Goal: Transaction & Acquisition: Purchase product/service

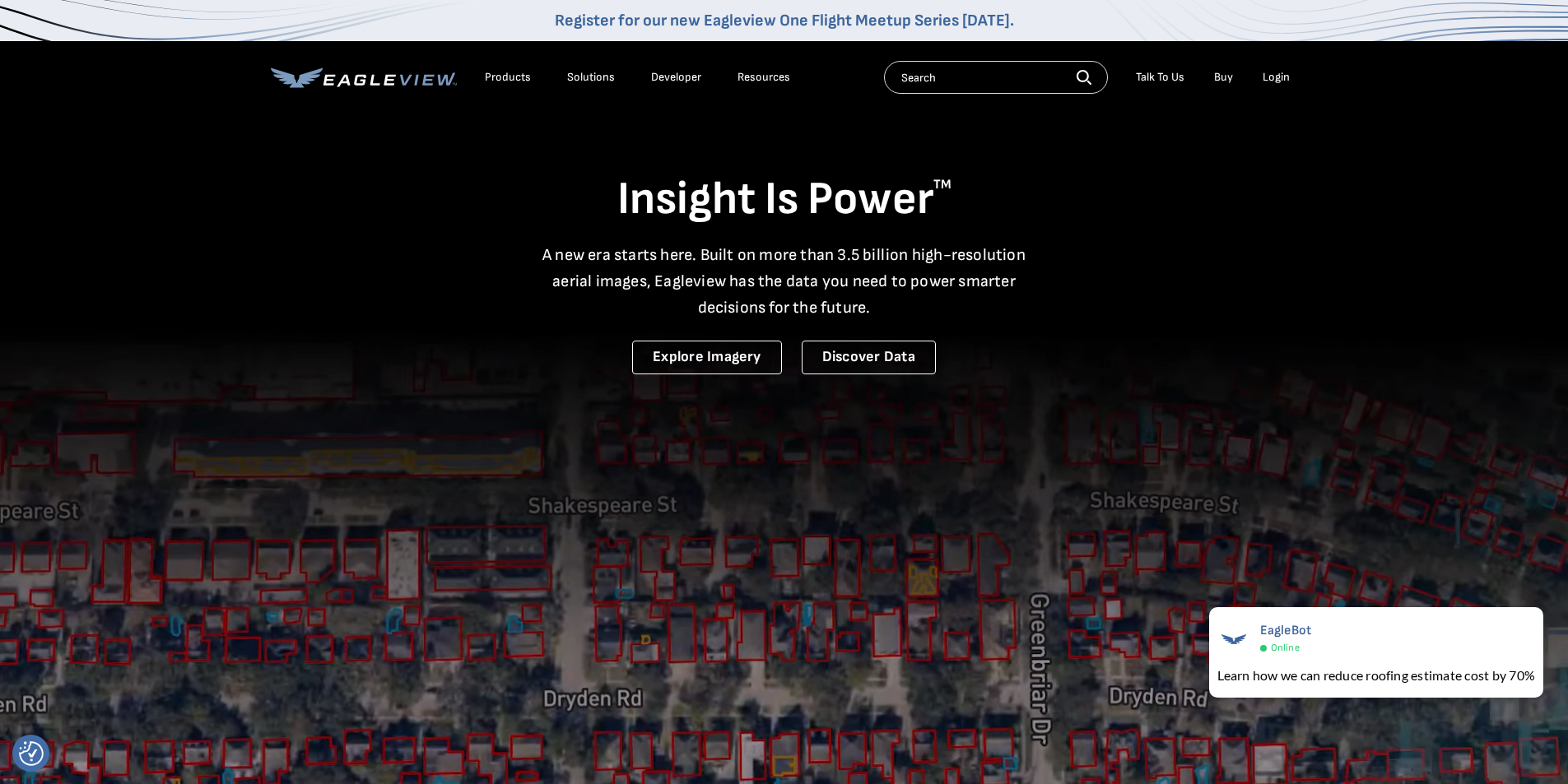
click at [1274, 72] on div "Login" at bounding box center [1276, 76] width 27 height 14
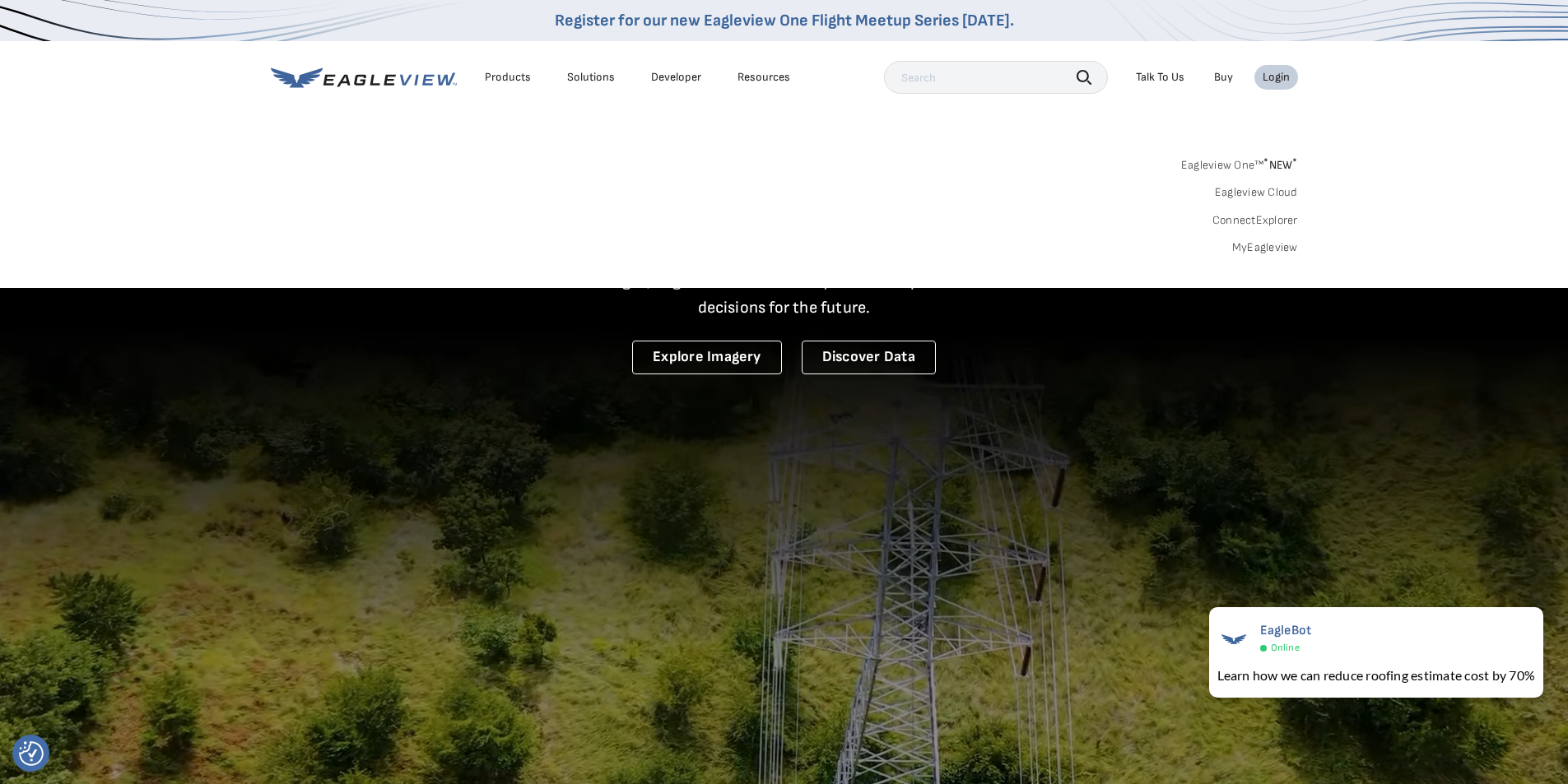
click at [1255, 251] on link "MyEagleview" at bounding box center [1265, 247] width 66 height 14
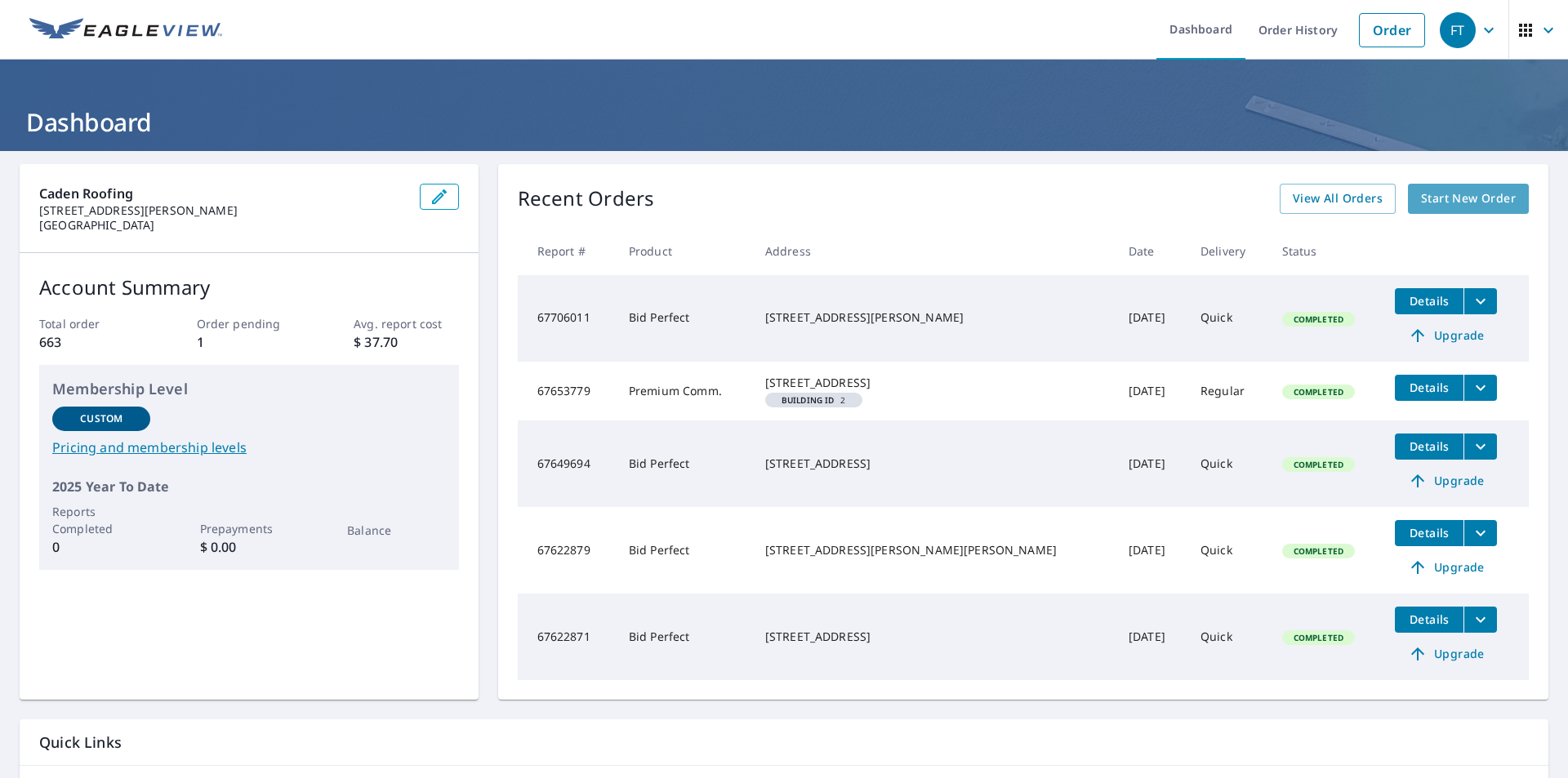
click at [1425, 207] on span "Start New Order" at bounding box center [1469, 199] width 94 height 20
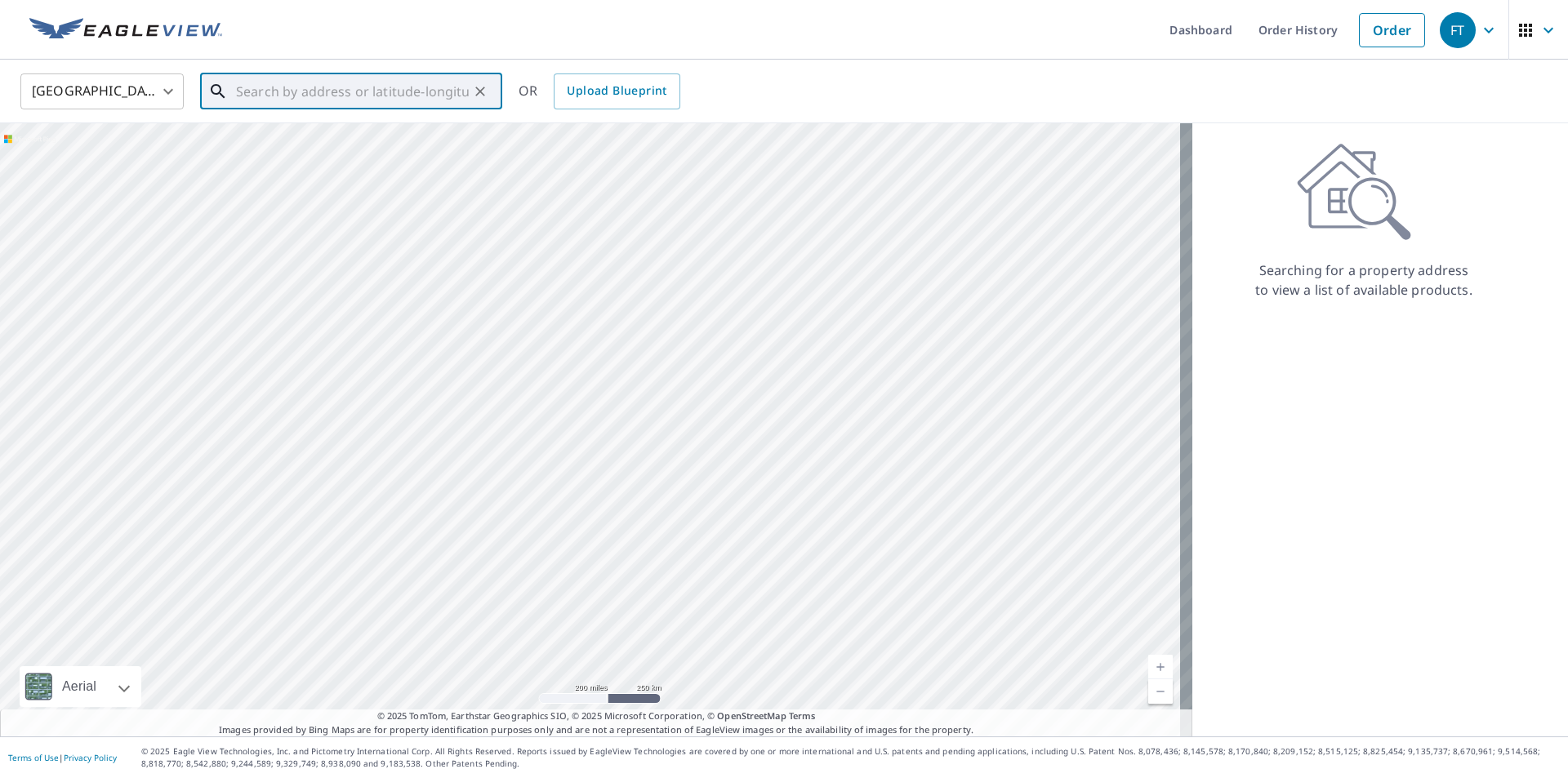
paste input "[STREET_ADDRESS]"
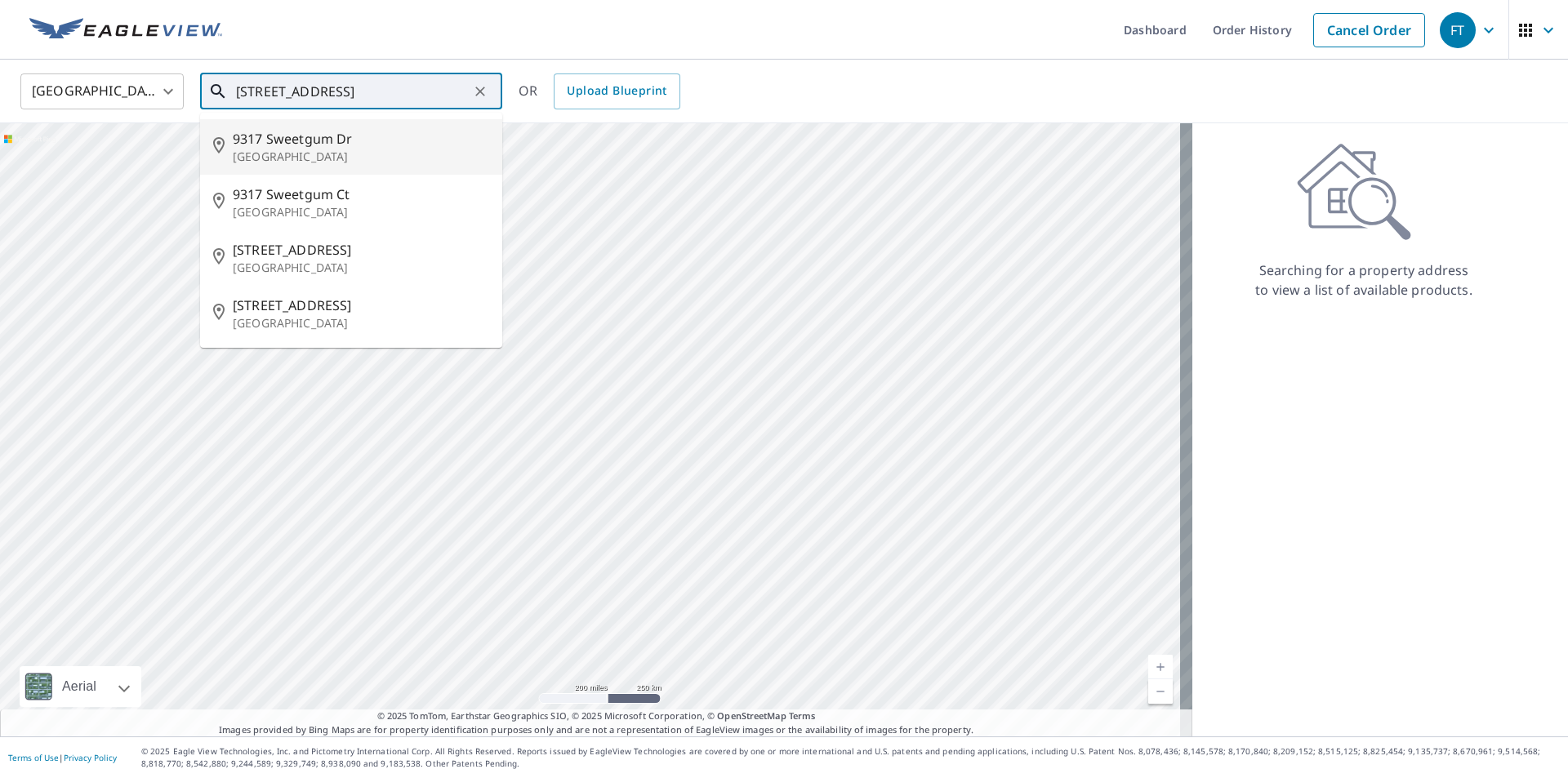
click at [372, 153] on p "[GEOGRAPHIC_DATA]" at bounding box center [361, 156] width 256 height 16
type input "[STREET_ADDRESS][PERSON_NAME]"
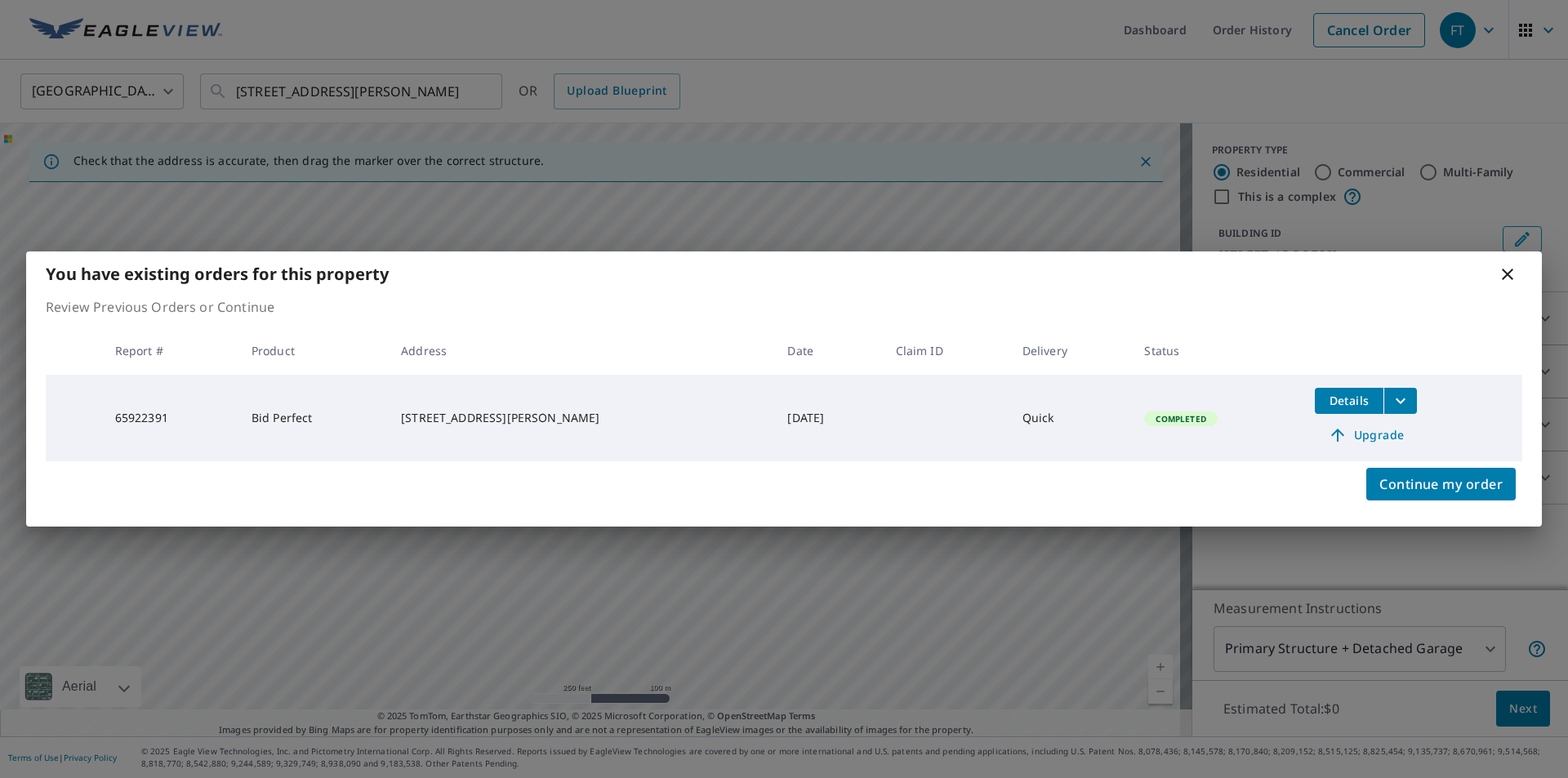
click at [1346, 437] on span "Upgrade" at bounding box center [1366, 435] width 83 height 19
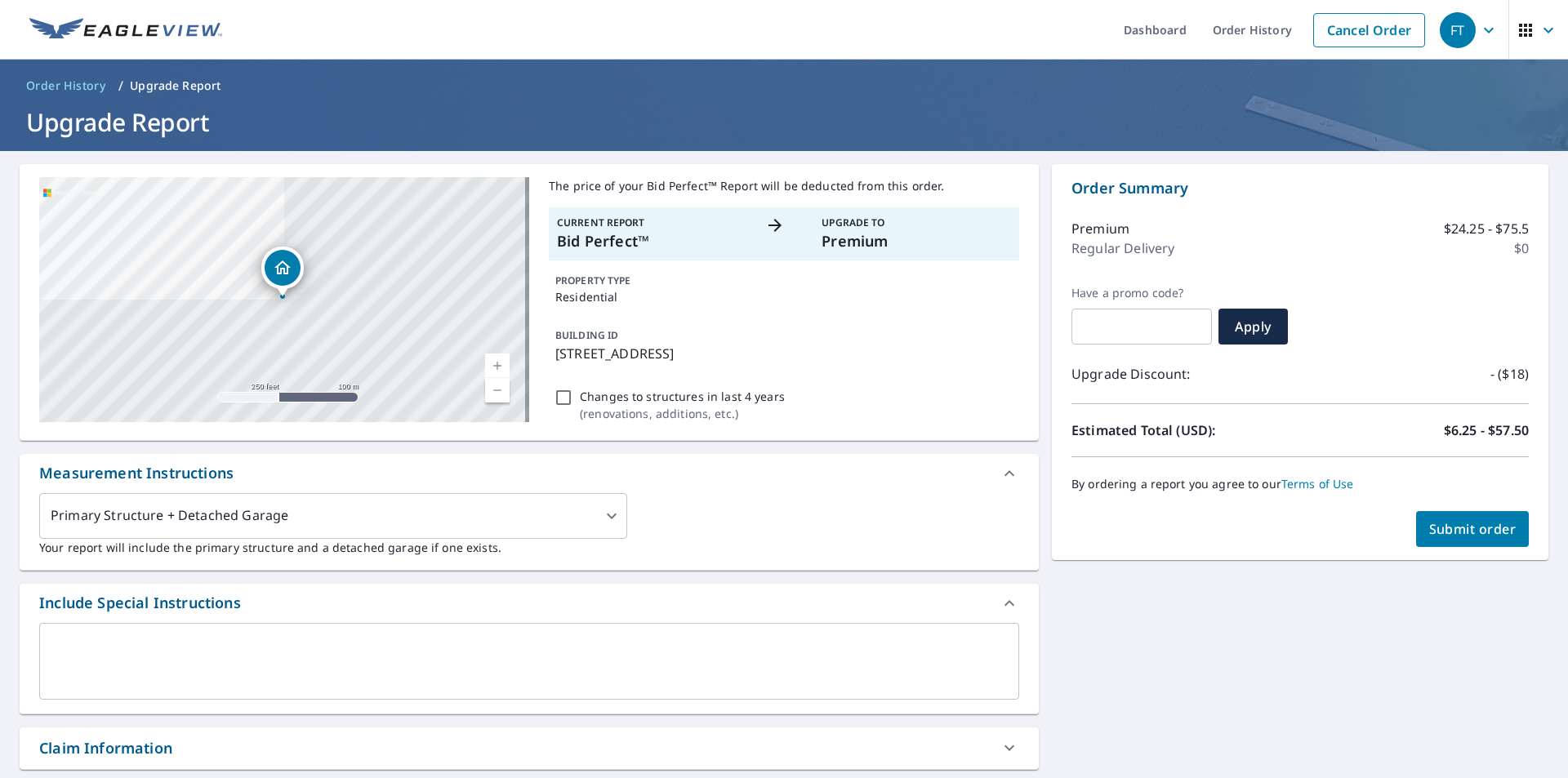
click at [1436, 522] on span "Submit order" at bounding box center [1474, 529] width 88 height 18
